Goal: Information Seeking & Learning: Find specific fact

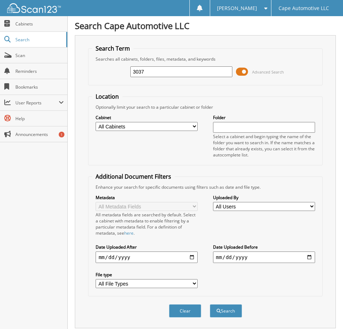
click at [153, 75] on input "3037" at bounding box center [181, 71] width 102 height 11
type input "06481"
click at [210, 304] on button "Search" at bounding box center [226, 310] width 32 height 13
click at [240, 77] on span at bounding box center [242, 71] width 12 height 11
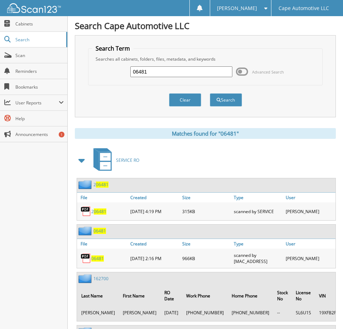
click at [96, 261] on span "06481" at bounding box center [97, 258] width 13 height 6
click at [149, 76] on input "06481" at bounding box center [181, 71] width 102 height 11
paste input "5FNYF6H97HB041536"
type input "5FNYF6H97HB041536"
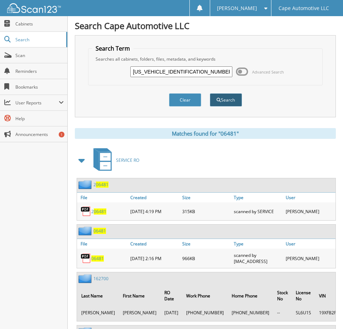
click at [234, 102] on button "Search" at bounding box center [226, 99] width 32 height 13
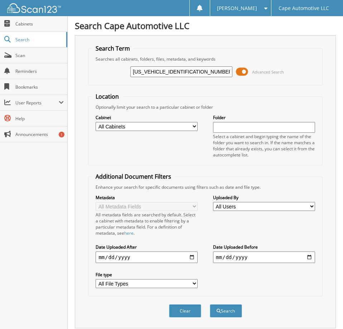
click at [244, 75] on span at bounding box center [242, 71] width 12 height 11
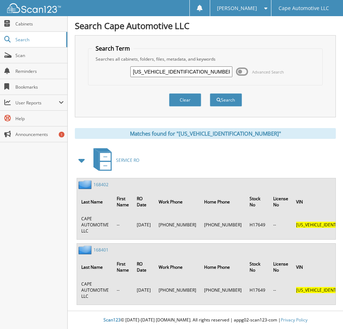
click at [194, 75] on input "5FNYF6H97HB041536" at bounding box center [181, 71] width 102 height 11
type input "06481"
click at [210, 93] on button "Search" at bounding box center [226, 99] width 32 height 13
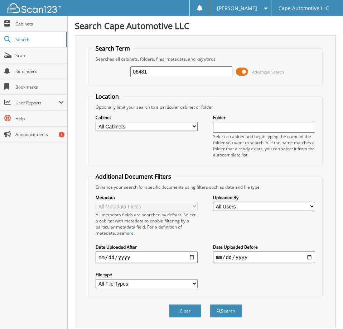
click at [240, 77] on span at bounding box center [242, 71] width 12 height 11
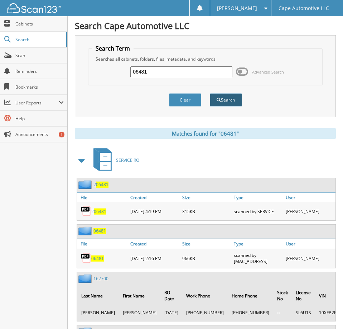
click at [219, 101] on button "Search" at bounding box center [226, 99] width 32 height 13
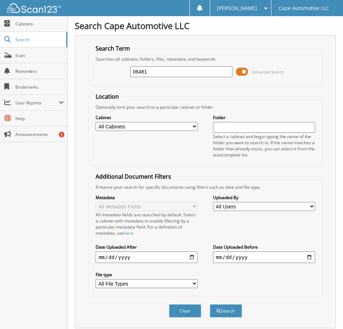
click at [241, 75] on span at bounding box center [242, 71] width 12 height 11
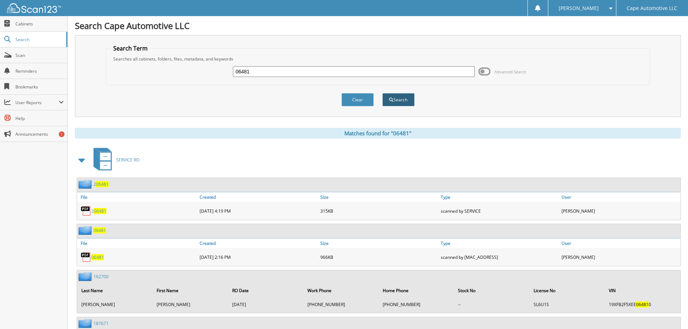
click at [343, 102] on button "Search" at bounding box center [398, 99] width 32 height 13
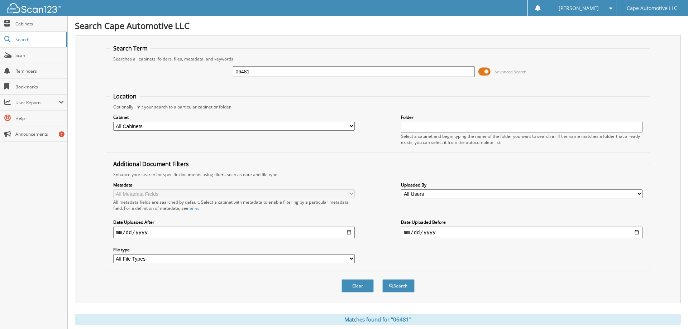
click at [487, 76] on span at bounding box center [485, 71] width 12 height 11
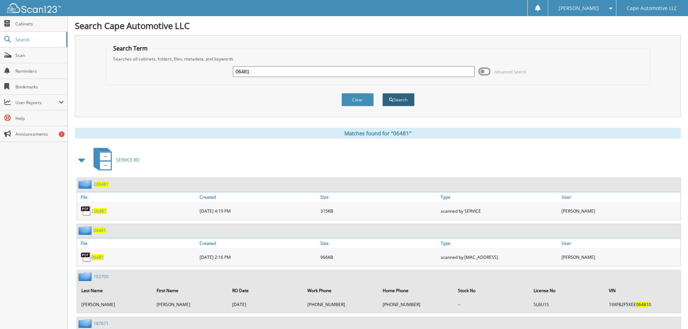
click at [404, 104] on button "Search" at bounding box center [398, 99] width 32 height 13
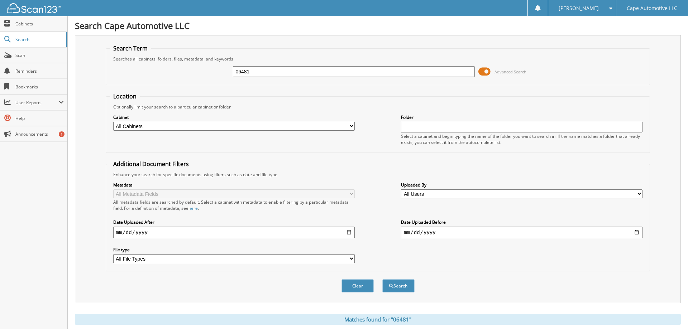
click at [482, 77] on span at bounding box center [485, 71] width 12 height 11
